Goal: Check status: Check status

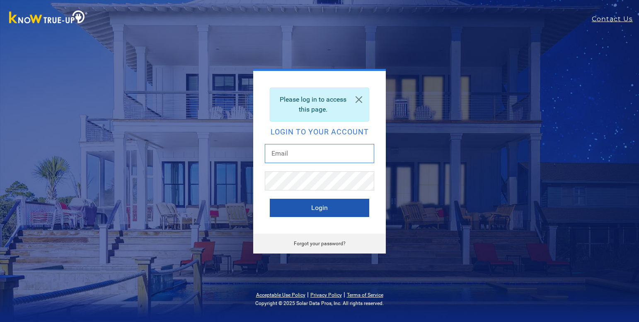
type input "[EMAIL_ADDRESS][DOMAIN_NAME]"
click at [308, 207] on button "Login" at bounding box center [319, 208] width 99 height 18
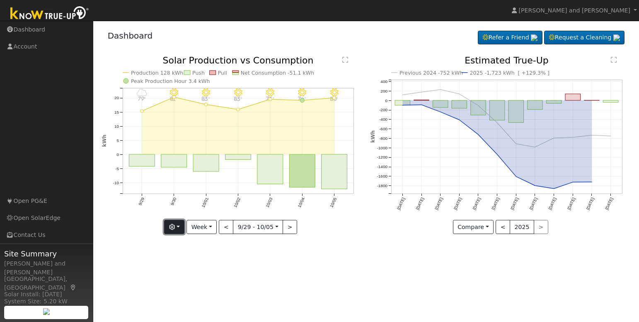
click at [180, 231] on button "button" at bounding box center [174, 227] width 20 height 14
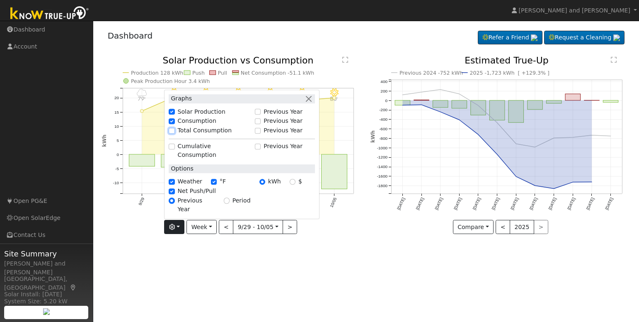
click at [174, 133] on input "Total Consumption" at bounding box center [172, 131] width 6 height 6
checkbox input "true"
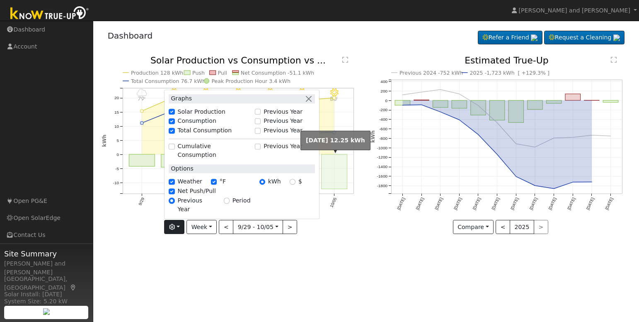
click at [338, 175] on rect "onclick=""" at bounding box center [335, 171] width 26 height 34
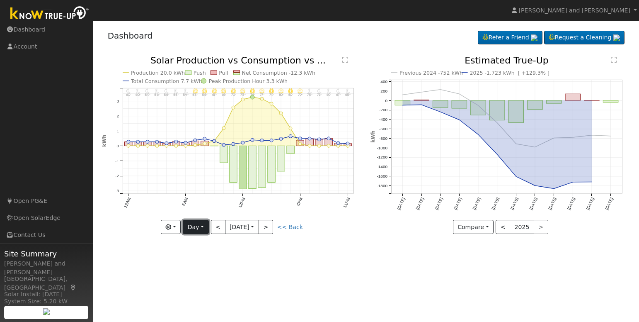
click at [193, 226] on button "Day" at bounding box center [196, 227] width 26 height 14
click at [191, 265] on link "Month" at bounding box center [212, 268] width 58 height 12
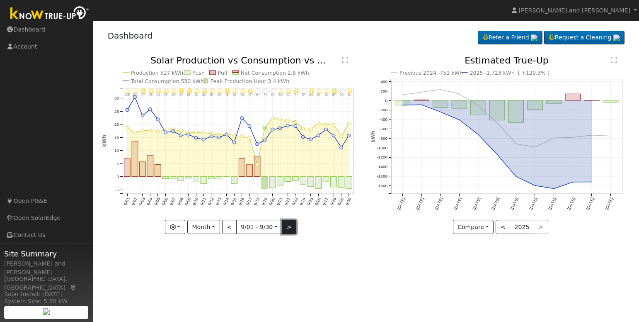
click at [289, 230] on button ">" at bounding box center [289, 227] width 15 height 14
type input "[DATE]"
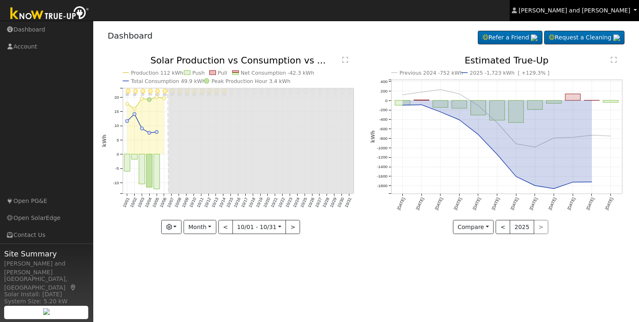
click at [582, 11] on span "[PERSON_NAME] and [PERSON_NAME]" at bounding box center [575, 10] width 112 height 7
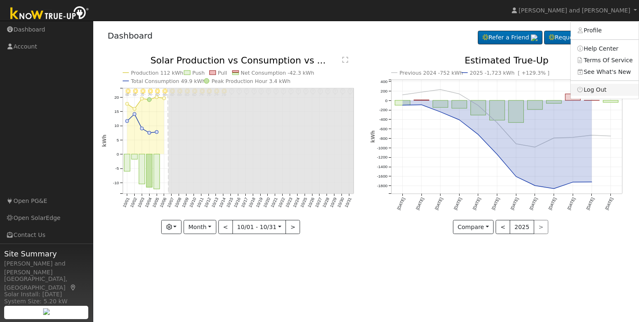
click at [599, 92] on link "Log Out" at bounding box center [605, 90] width 68 height 12
